Goal: Check status

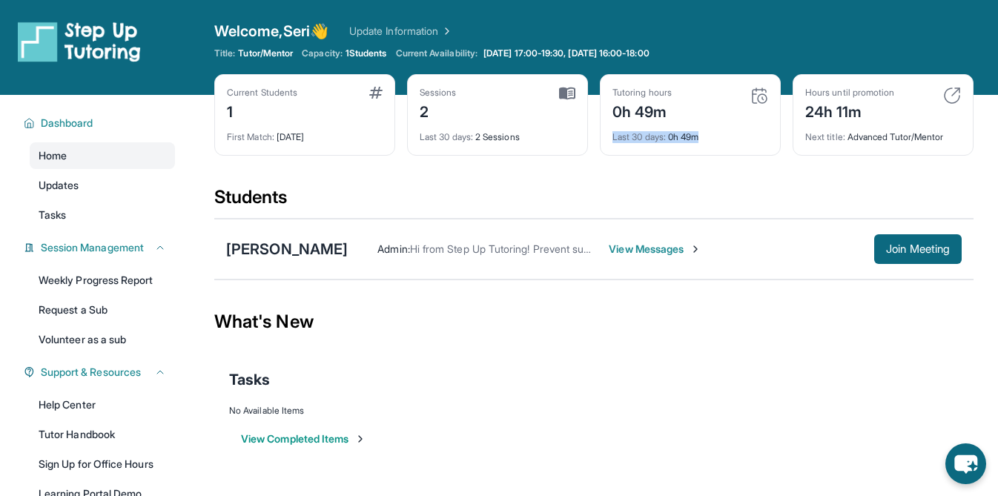
drag, startPoint x: 764, startPoint y: 151, endPoint x: 611, endPoint y: 111, distance: 157.8
click at [702, 126] on div "Tutoring hours 0h 49m Last 30 days : 0h 49m" at bounding box center [690, 115] width 181 height 82
